Goal: Transaction & Acquisition: Purchase product/service

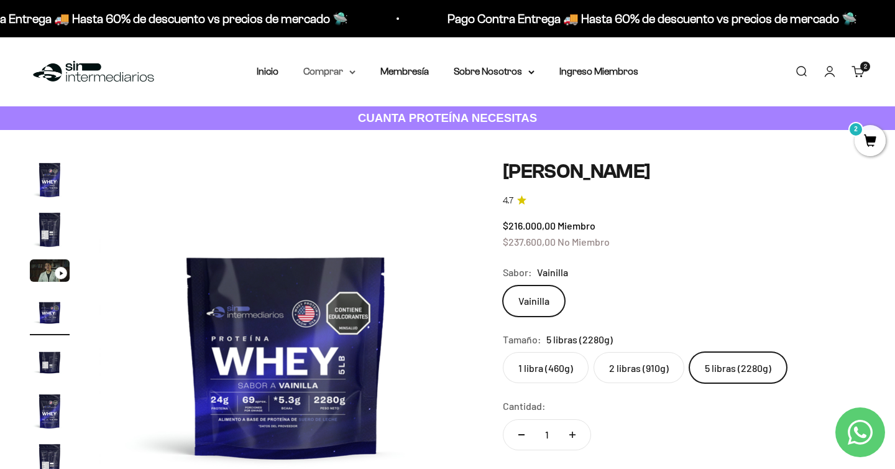
click at [339, 68] on summary "Comprar" at bounding box center [329, 71] width 52 height 16
click at [409, 69] on link "Membresía" at bounding box center [404, 71] width 48 height 11
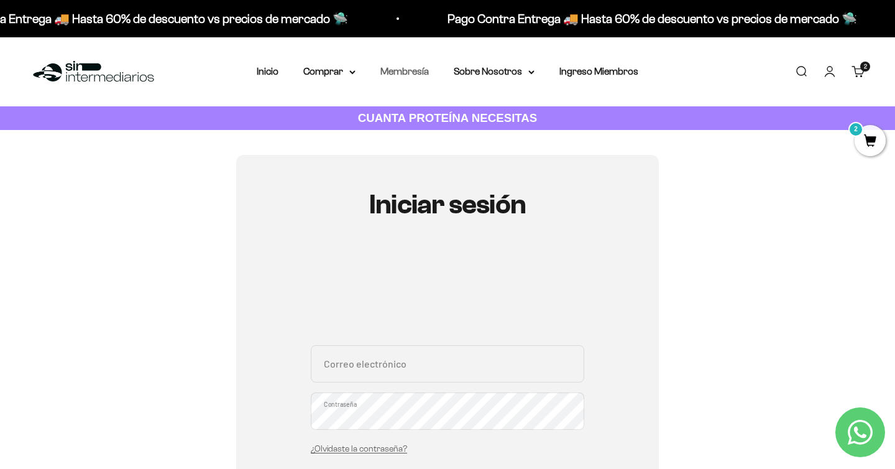
click at [406, 70] on link "Membresía" at bounding box center [404, 71] width 48 height 11
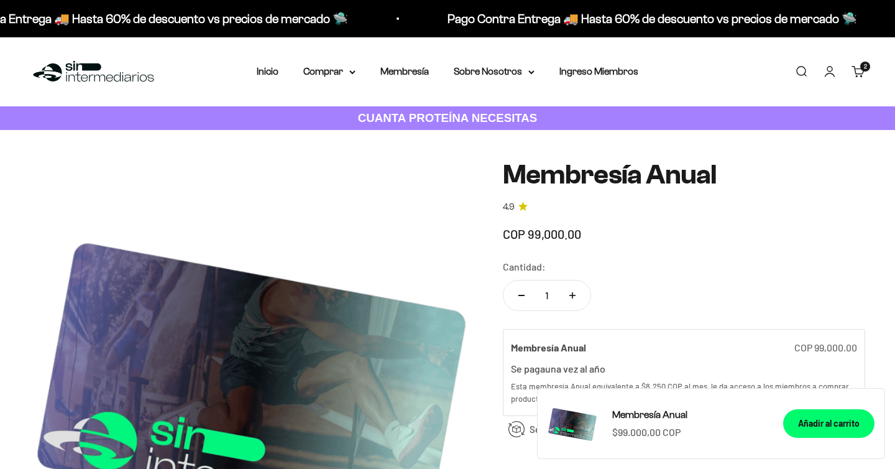
scroll to position [785, 0]
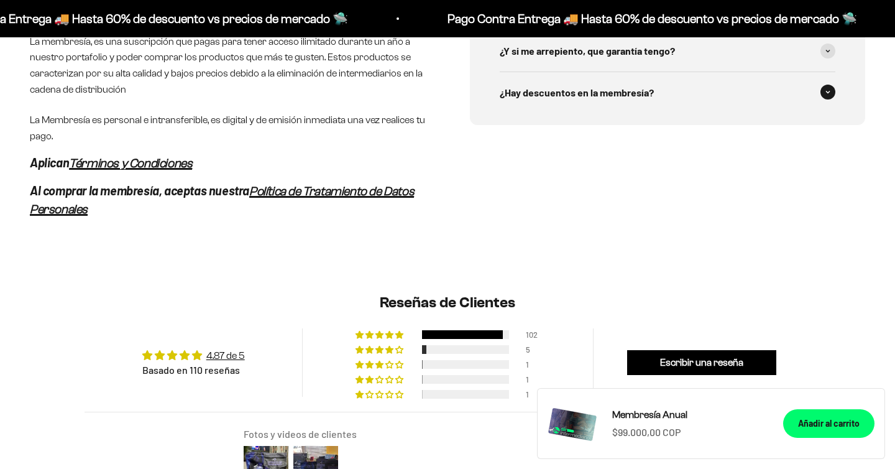
click at [701, 113] on div "¿Hay descuentos en la membresía?" at bounding box center [668, 92] width 336 height 41
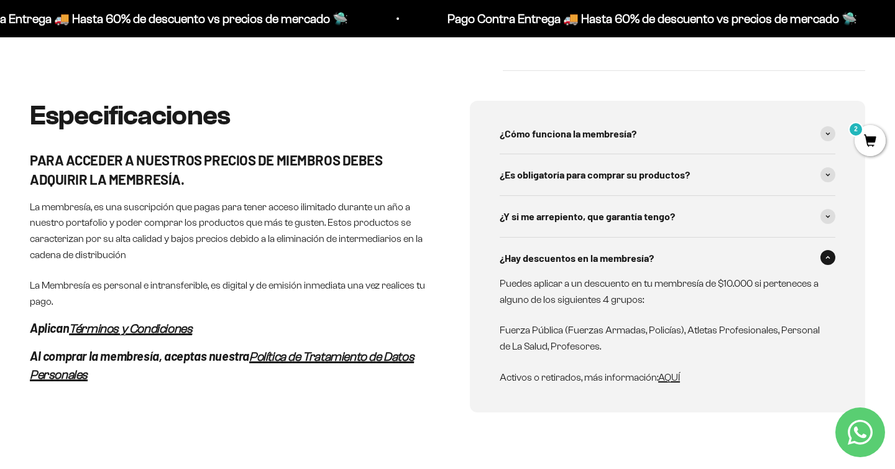
scroll to position [615, 0]
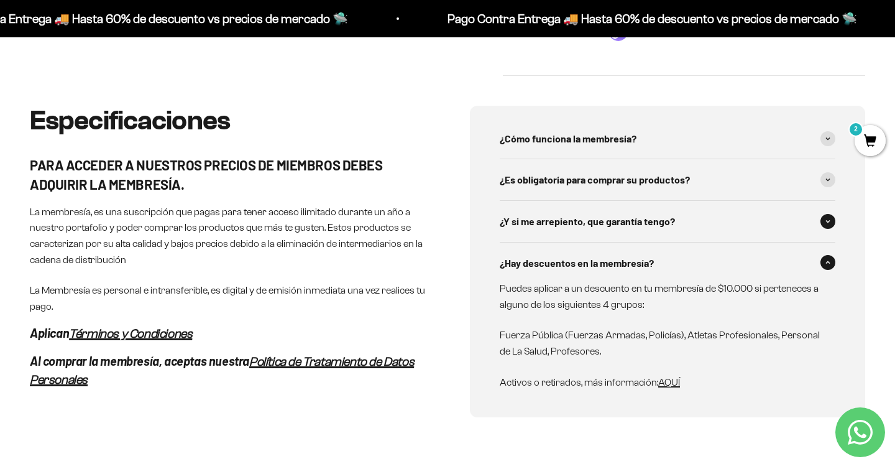
click at [686, 226] on div "¿Y si me arrepiento, que garantía tengo?" at bounding box center [668, 221] width 336 height 41
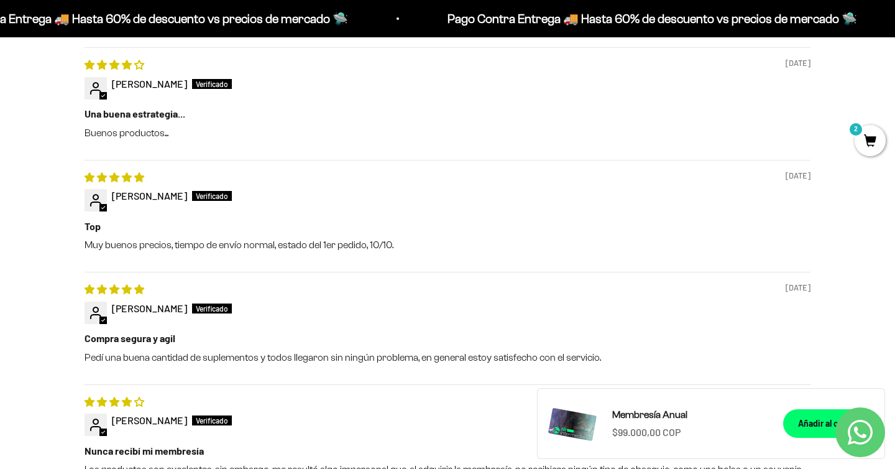
scroll to position [1359, 0]
